Goal: Task Accomplishment & Management: Complete application form

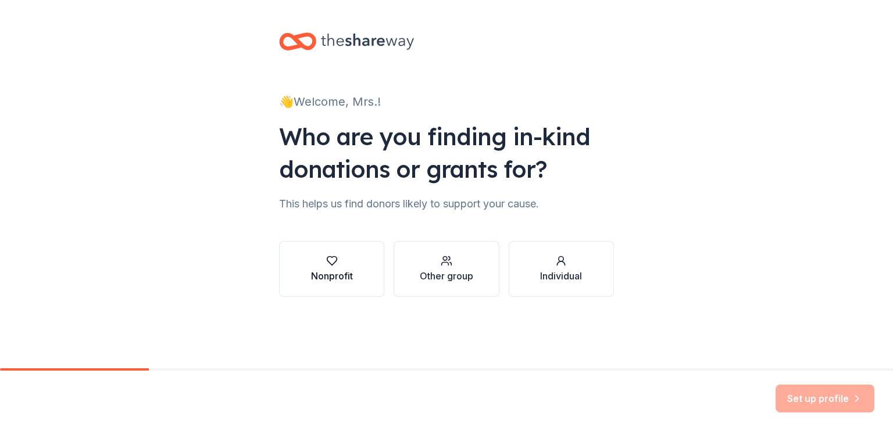
click at [374, 248] on button "Nonprofit" at bounding box center [331, 269] width 105 height 56
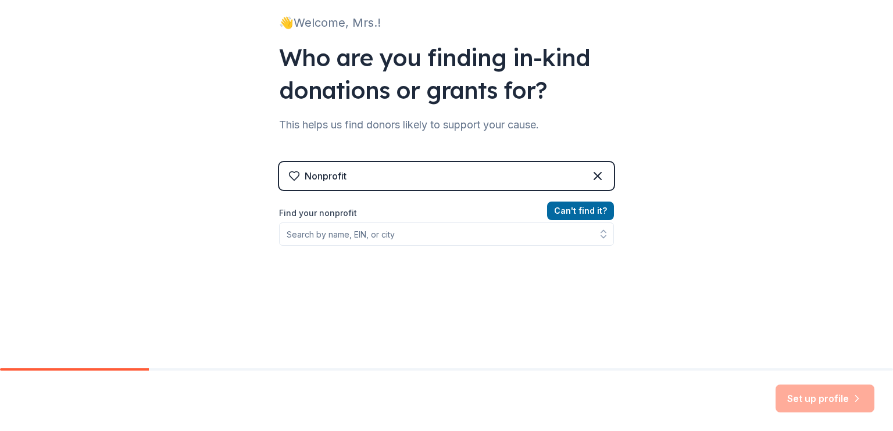
scroll to position [81, 0]
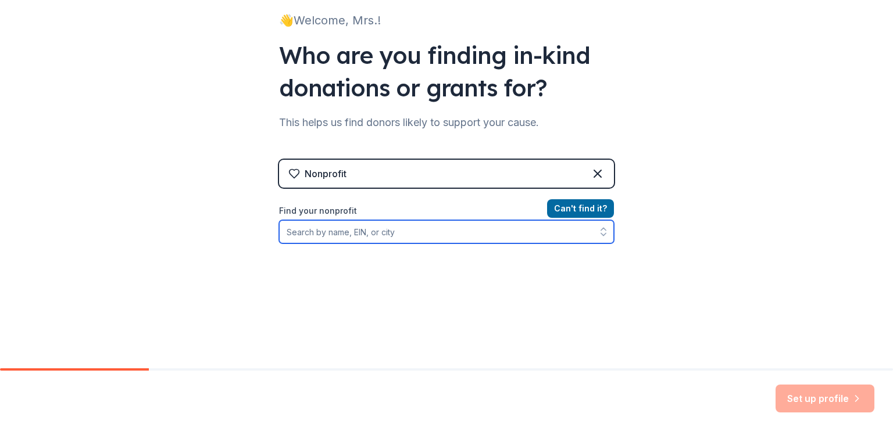
click at [381, 225] on input "Find your nonprofit" at bounding box center [446, 231] width 335 height 23
type input "St. Michael's Academy"
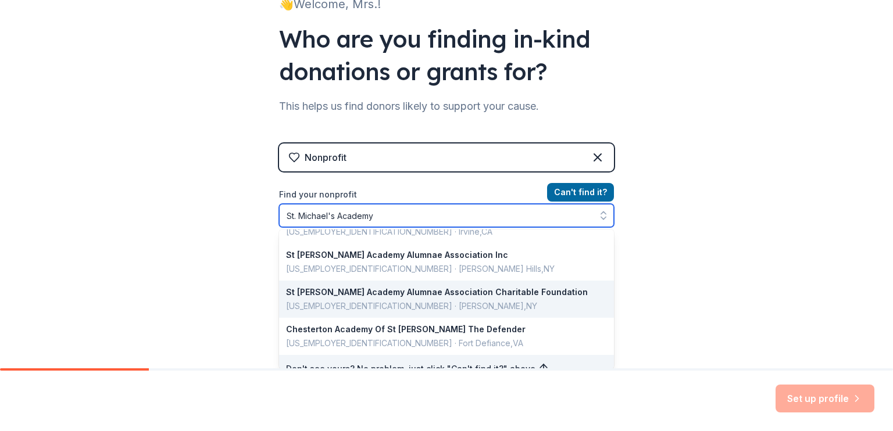
scroll to position [339, 0]
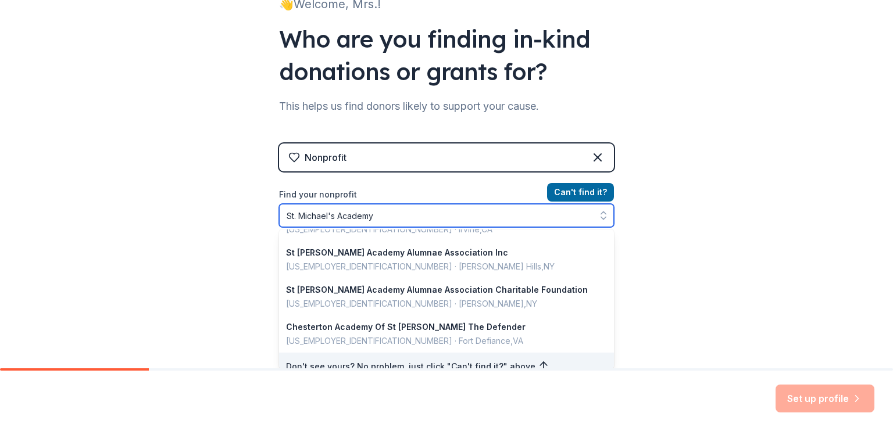
drag, startPoint x: 439, startPoint y: 212, endPoint x: 126, endPoint y: 216, distance: 313.9
click at [126, 216] on div "👋 Welcome, Mrs.! Who are you finding in-kind donations or grants for? This help…" at bounding box center [446, 150] width 893 height 497
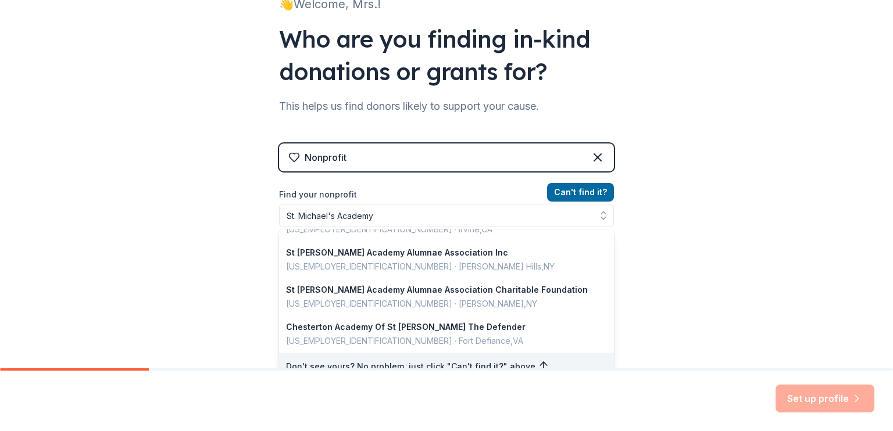
click at [598, 154] on div "Nonprofit Can ' t find it? Find your nonprofit [GEOGRAPHIC_DATA][PERSON_NAME] […" at bounding box center [446, 244] width 335 height 200
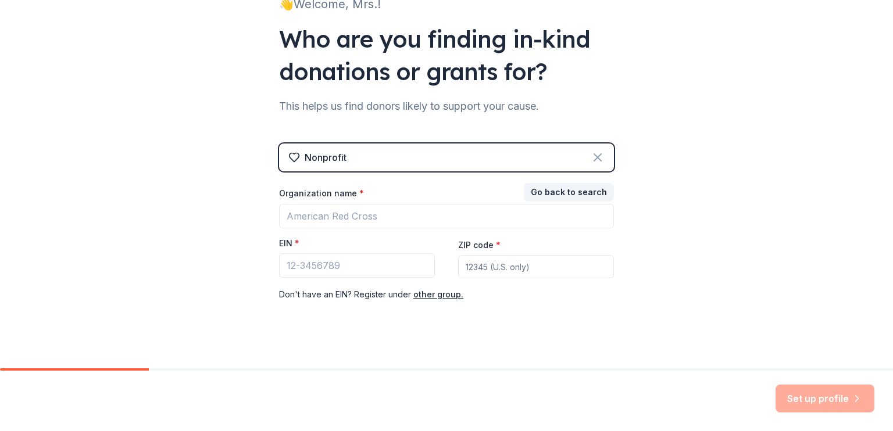
click at [591, 153] on icon at bounding box center [598, 158] width 14 height 14
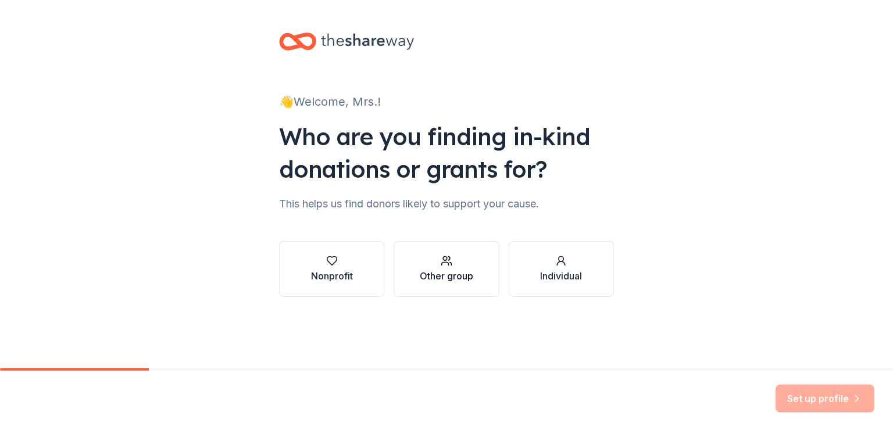
click at [450, 255] on icon "button" at bounding box center [447, 261] width 12 height 12
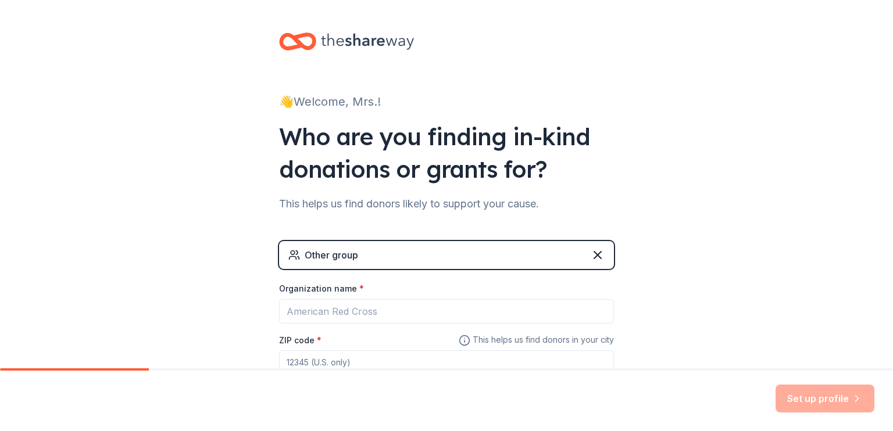
scroll to position [81, 0]
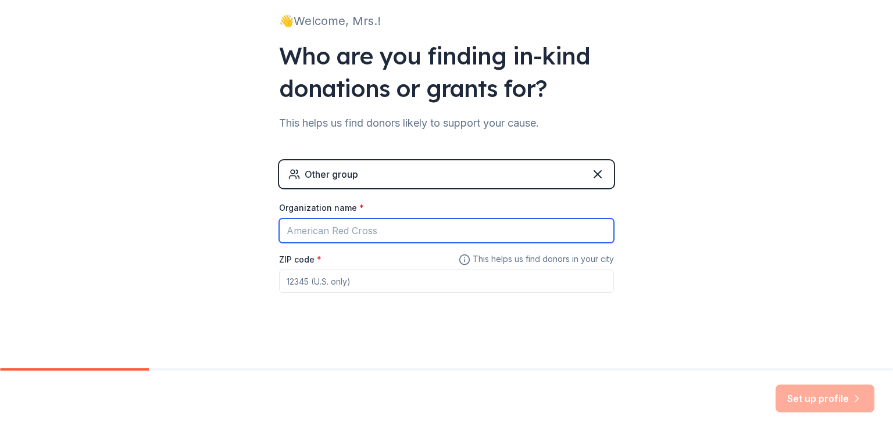
click at [402, 232] on input "Organization name *" at bounding box center [446, 231] width 335 height 24
type input "St. Michael's Academy"
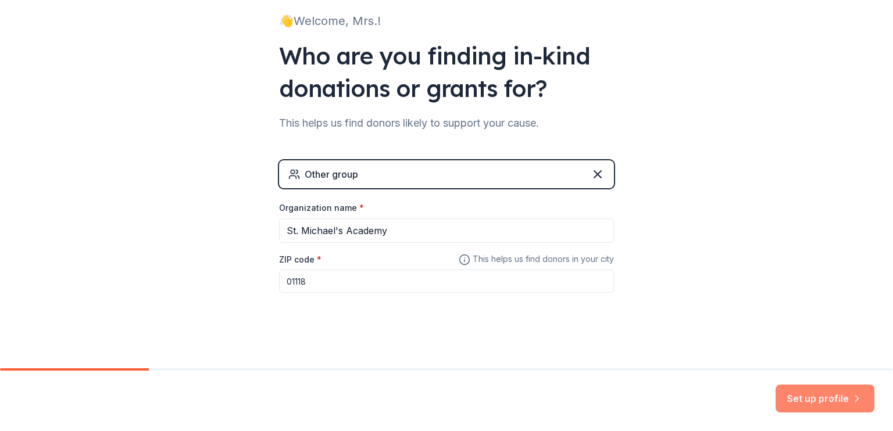
type input "01118"
click at [813, 389] on button "Set up profile" at bounding box center [824, 399] width 99 height 28
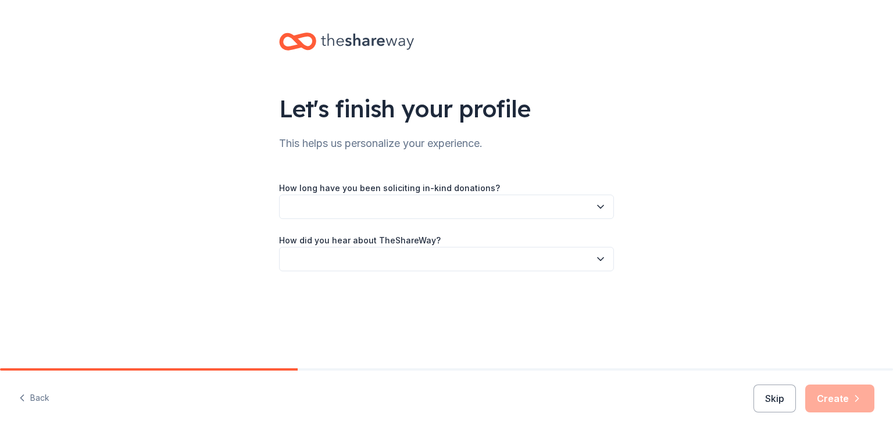
click at [578, 209] on button "button" at bounding box center [446, 207] width 335 height 24
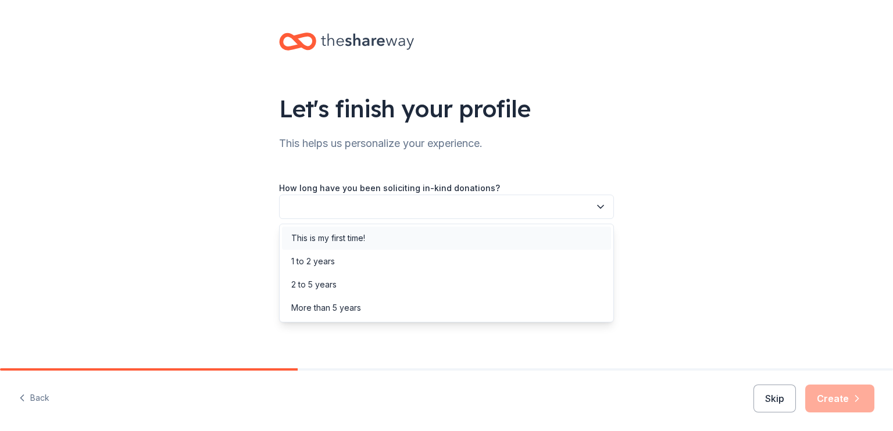
click at [539, 238] on div "This is my first time!" at bounding box center [446, 238] width 329 height 23
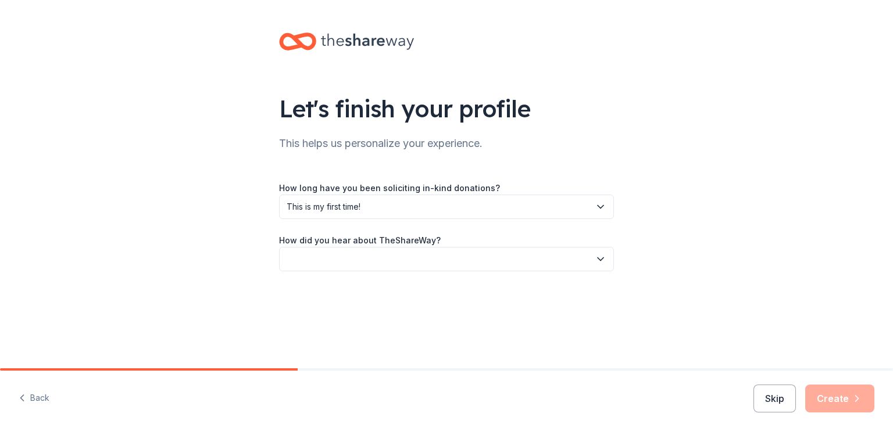
click at [541, 255] on button "button" at bounding box center [446, 259] width 335 height 24
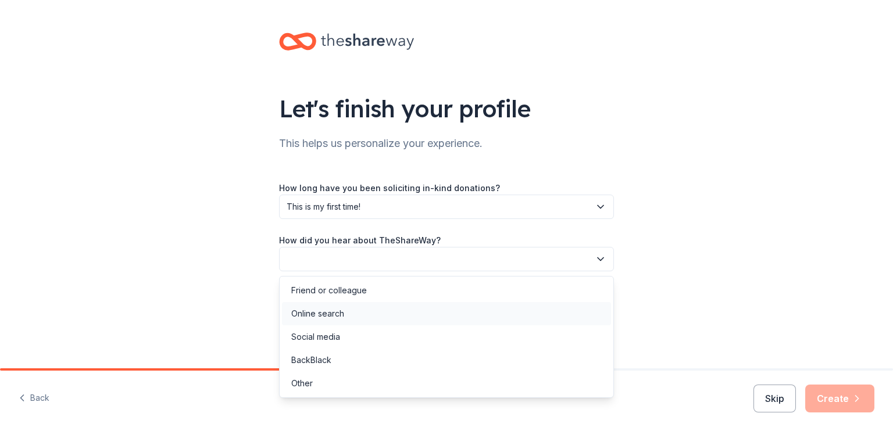
click at [479, 316] on div "Online search" at bounding box center [446, 313] width 329 height 23
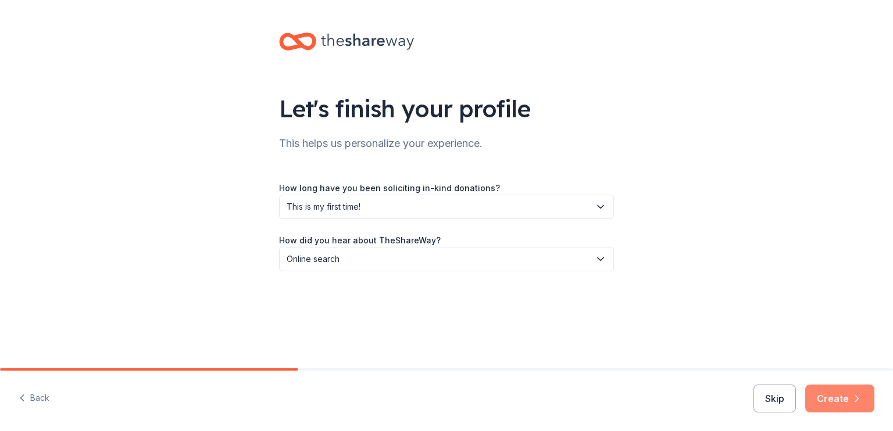
click at [833, 401] on button "Create" at bounding box center [839, 399] width 69 height 28
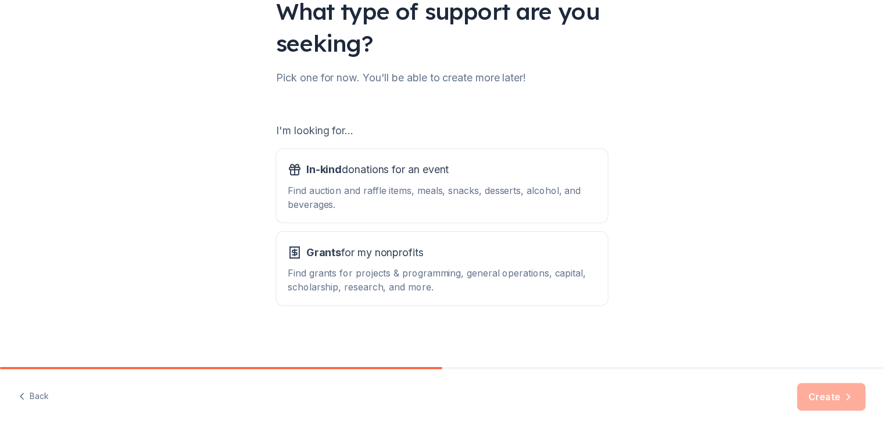
scroll to position [100, 0]
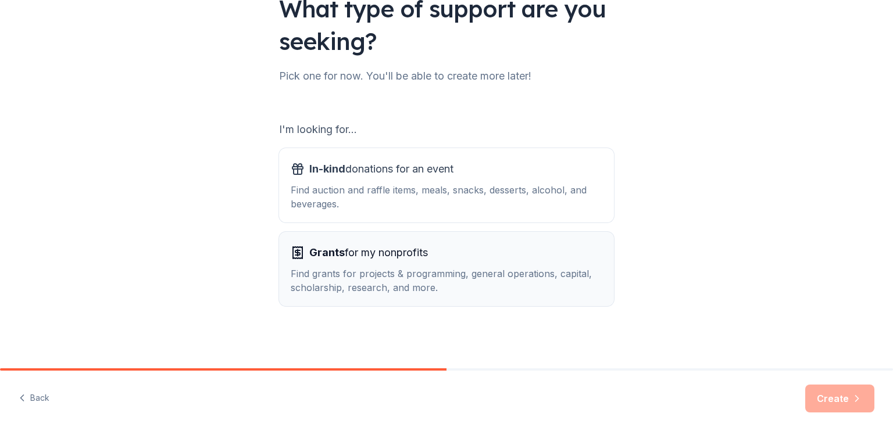
click at [525, 275] on div "Find grants for projects & programming, general operations, capital, scholarshi…" at bounding box center [447, 281] width 312 height 28
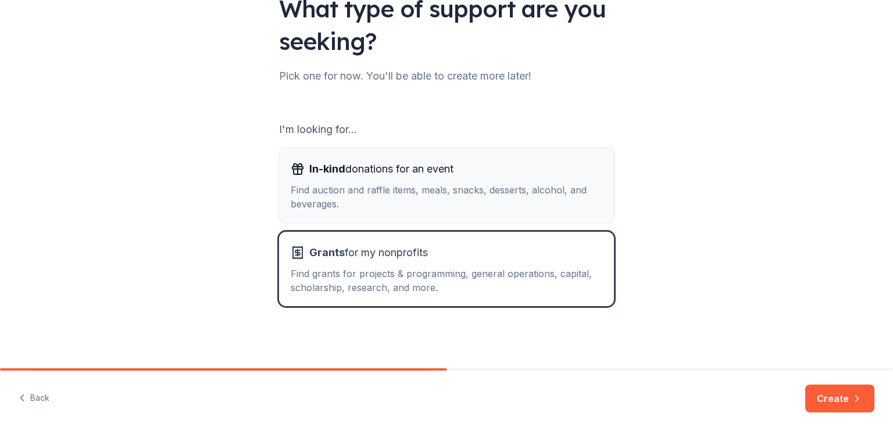
click at [526, 212] on button "In-kind donations for an event Find auction and raffle items, meals, snacks, de…" at bounding box center [446, 185] width 335 height 74
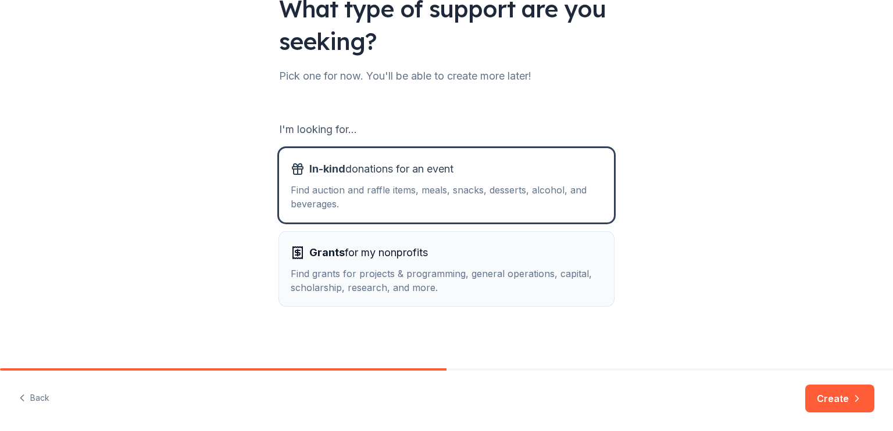
click at [579, 255] on div "Grants for my nonprofits" at bounding box center [447, 253] width 312 height 19
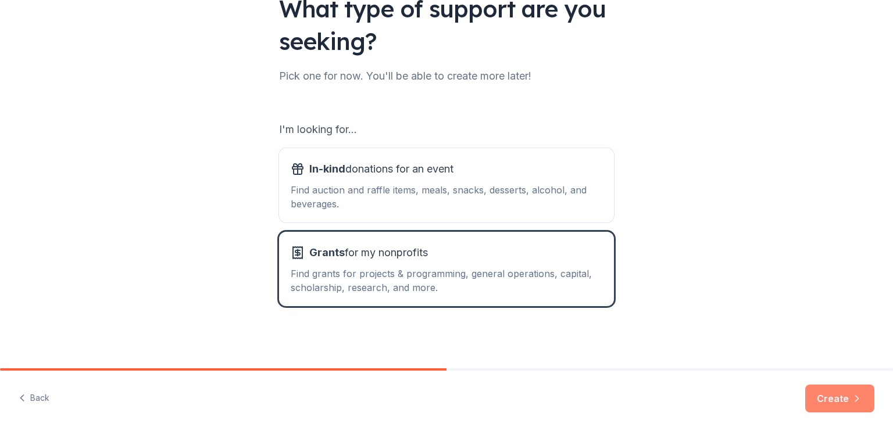
click at [824, 404] on button "Create" at bounding box center [839, 399] width 69 height 28
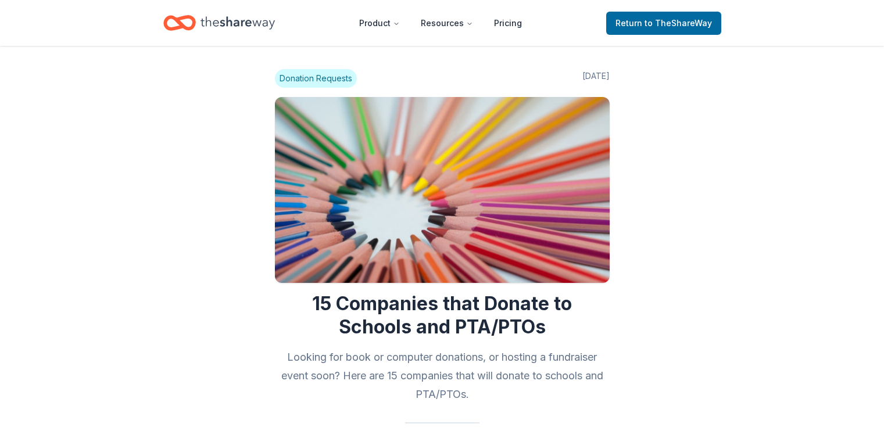
scroll to position [474, 0]
